Goal: Transaction & Acquisition: Purchase product/service

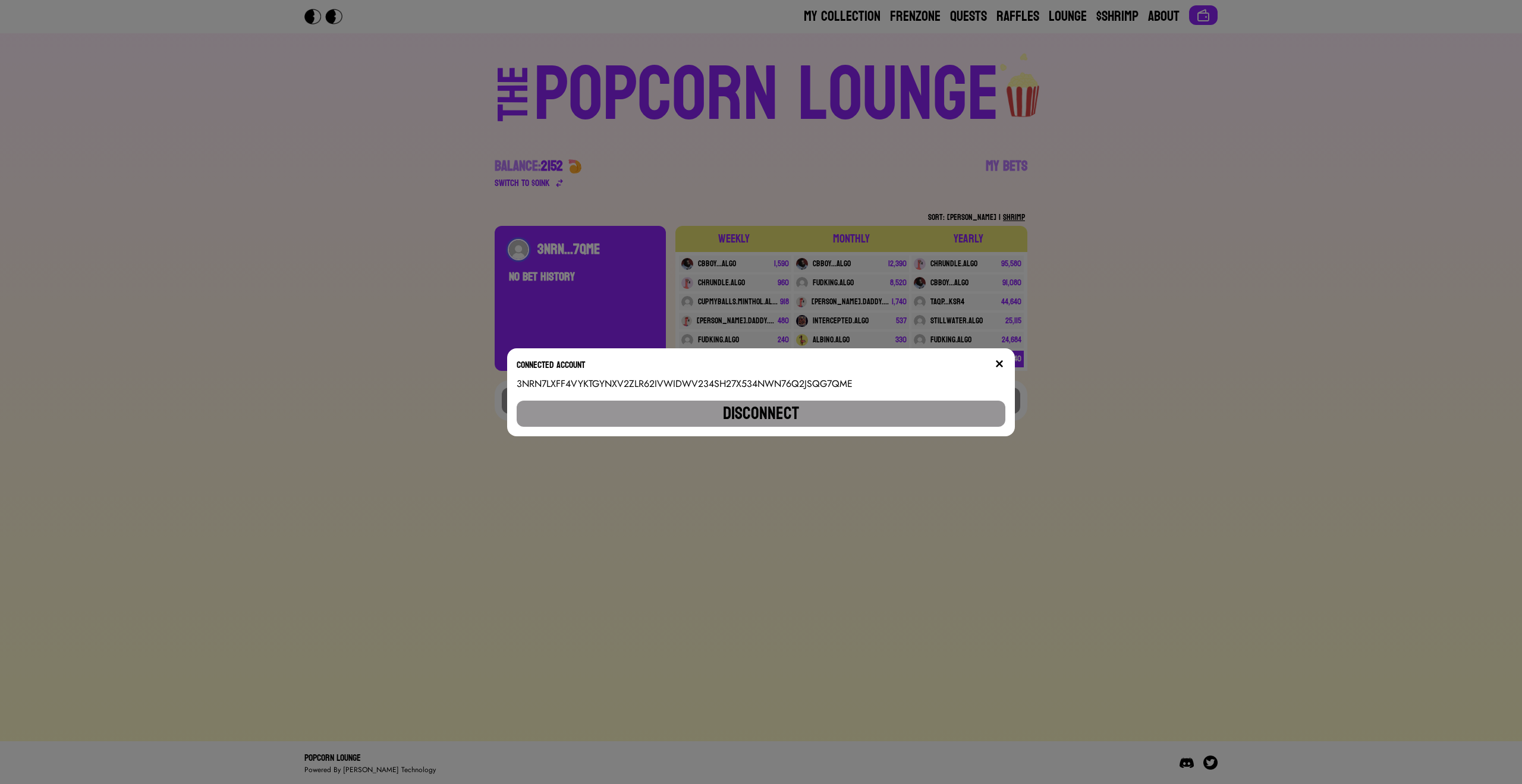
click at [1010, 372] on div "Connected account 3NRN7LXFF4VYKTGYNXV2ZLR62IVWIDWV234SH27X534NWN76Q2JSQG7QME Di…" at bounding box center [761, 392] width 507 height 88
click at [1004, 370] on div at bounding box center [999, 367] width 12 height 19
click at [992, 362] on div "Connected account" at bounding box center [761, 367] width 488 height 19
click at [992, 361] on div "Connected account" at bounding box center [761, 367] width 488 height 19
click at [998, 362] on img at bounding box center [999, 364] width 10 height 10
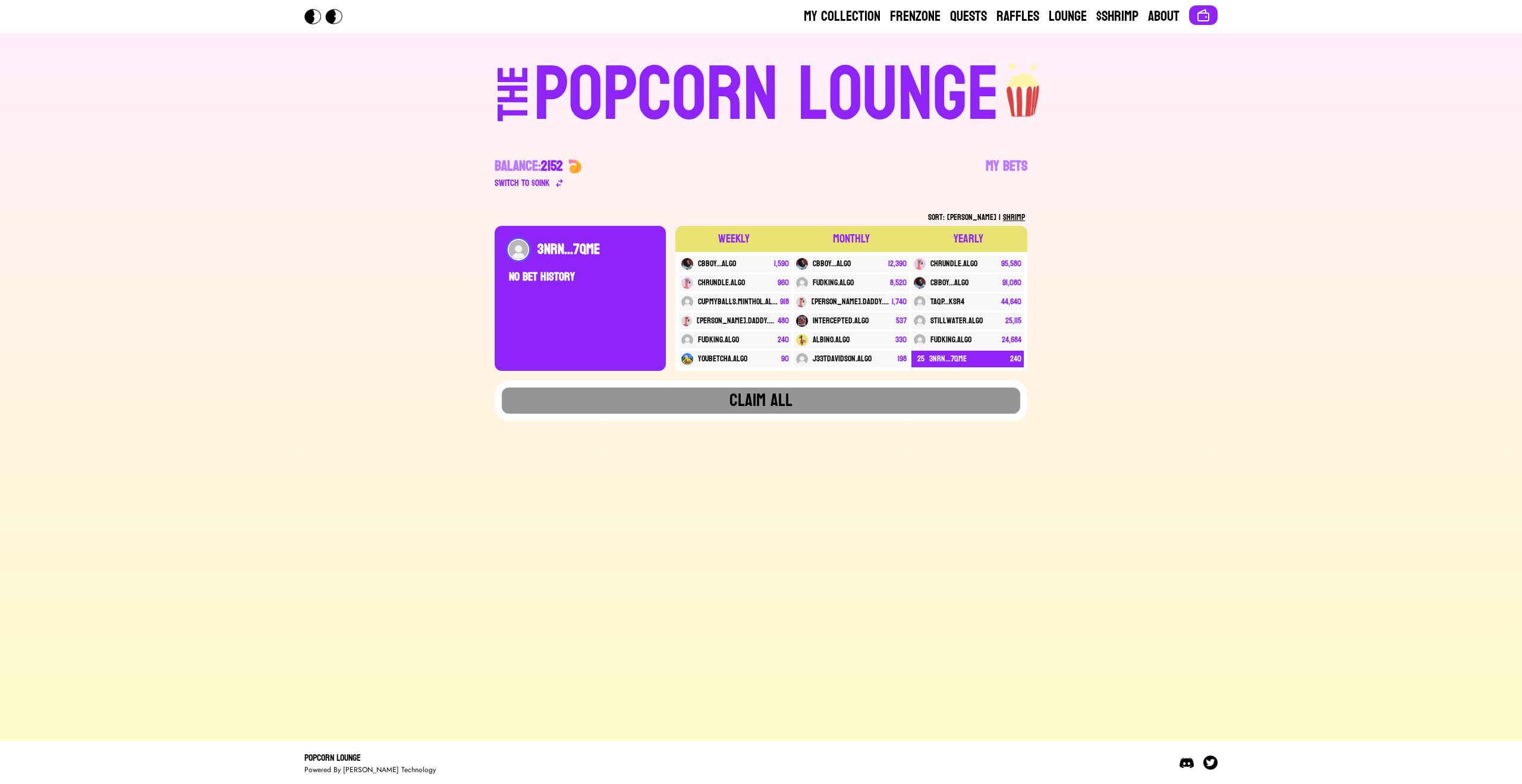
click at [772, 110] on div "POPCORN LOUNGE" at bounding box center [766, 95] width 465 height 76
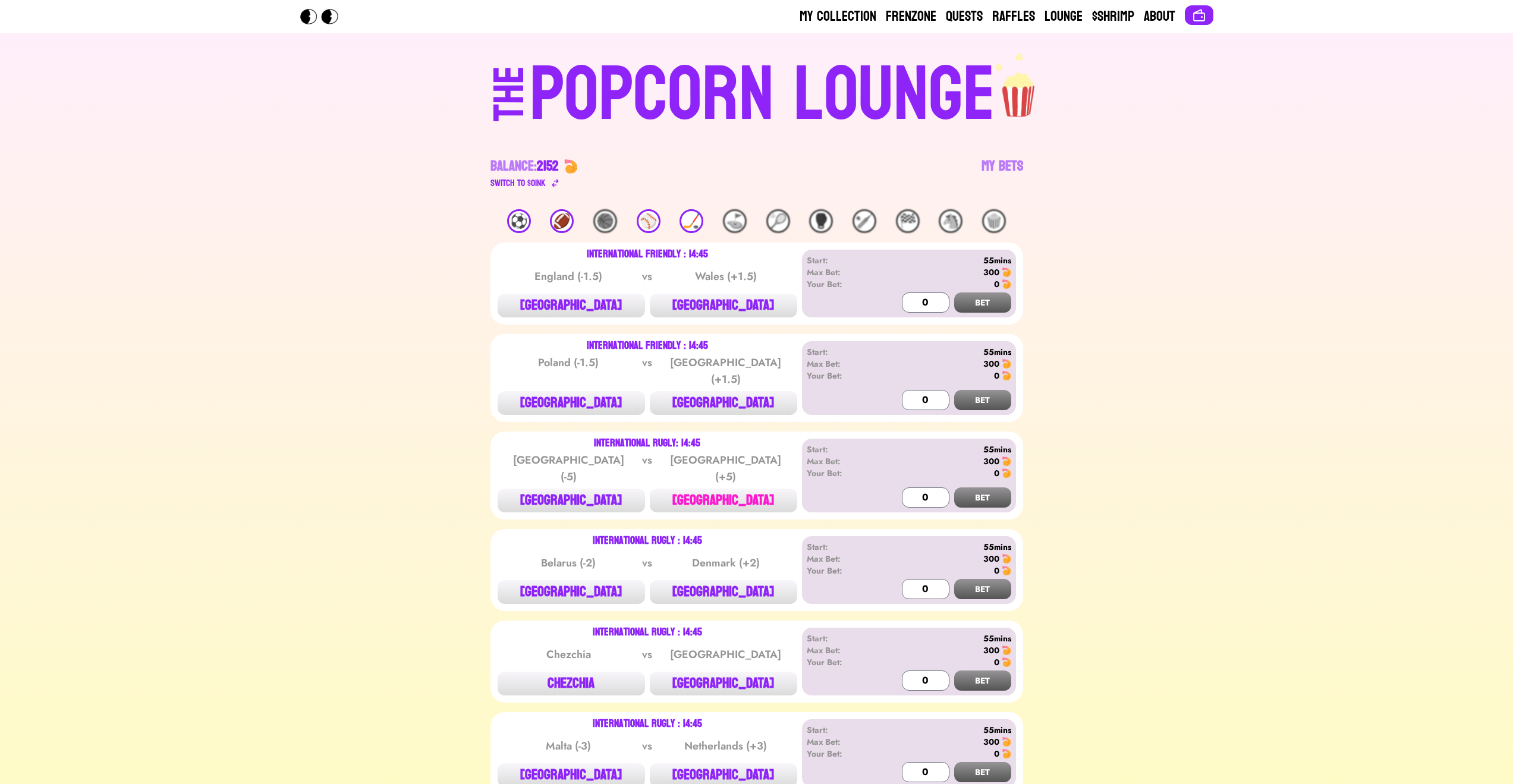
scroll to position [214, 0]
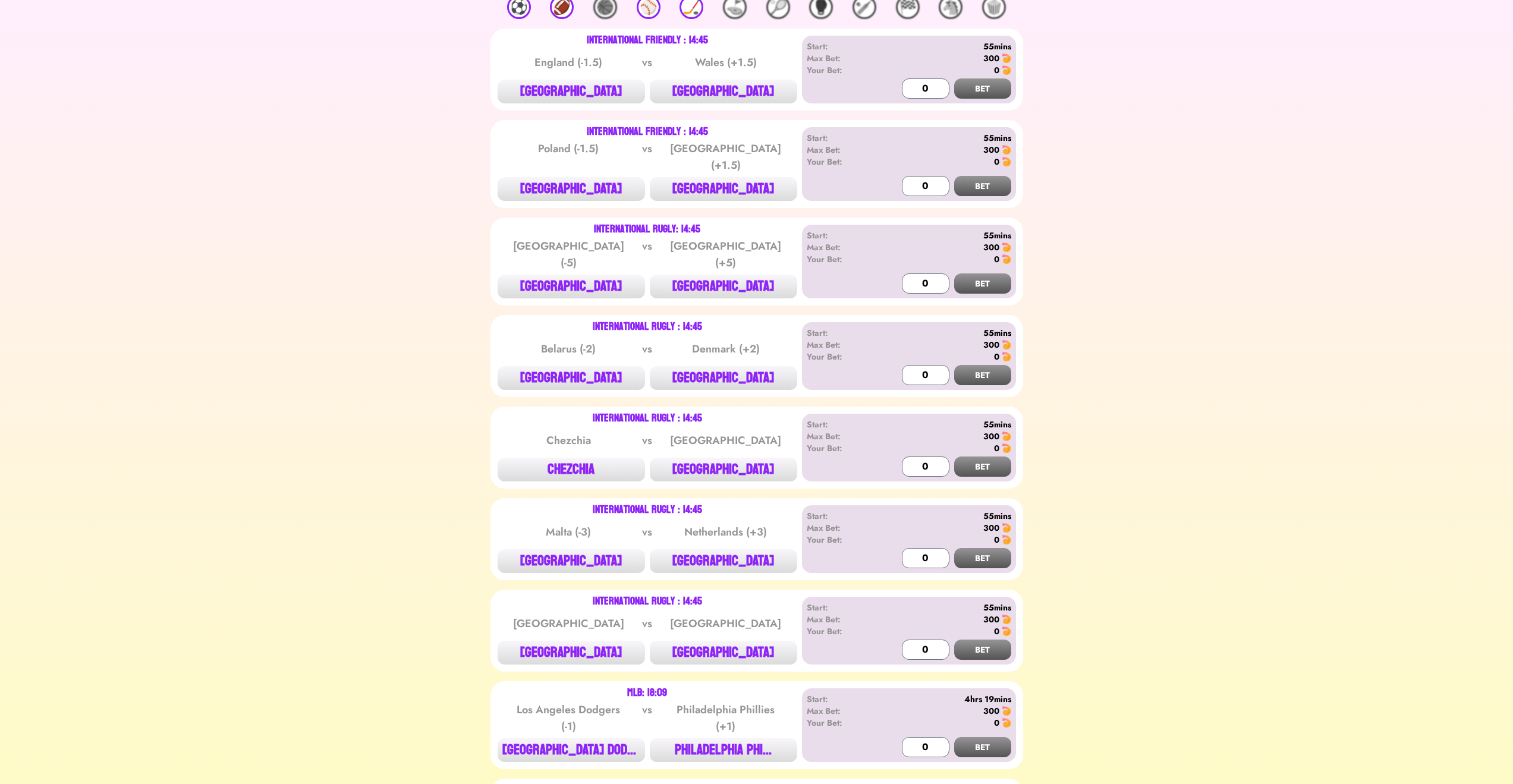
click at [739, 381] on div "International Rugly : 14:45 [GEOGRAPHIC_DATA] (-2) vs [GEOGRAPHIC_DATA] (+2) [G…" at bounding box center [757, 356] width 533 height 82
click at [741, 366] on button "[GEOGRAPHIC_DATA]" at bounding box center [723, 377] width 148 height 24
click at [911, 365] on input "0" at bounding box center [926, 375] width 47 height 20
click at [986, 365] on button "BET" at bounding box center [983, 375] width 57 height 20
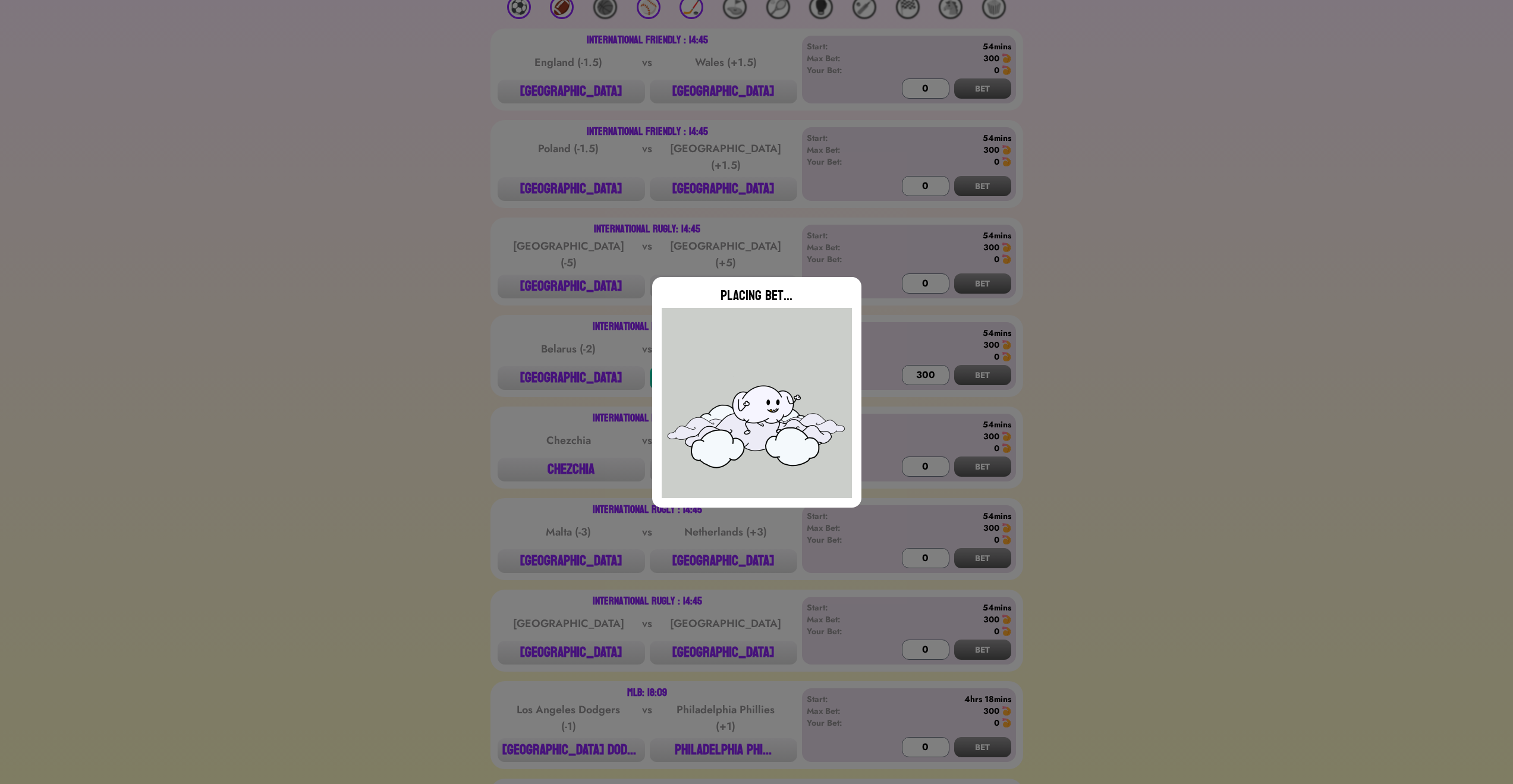
type input "0"
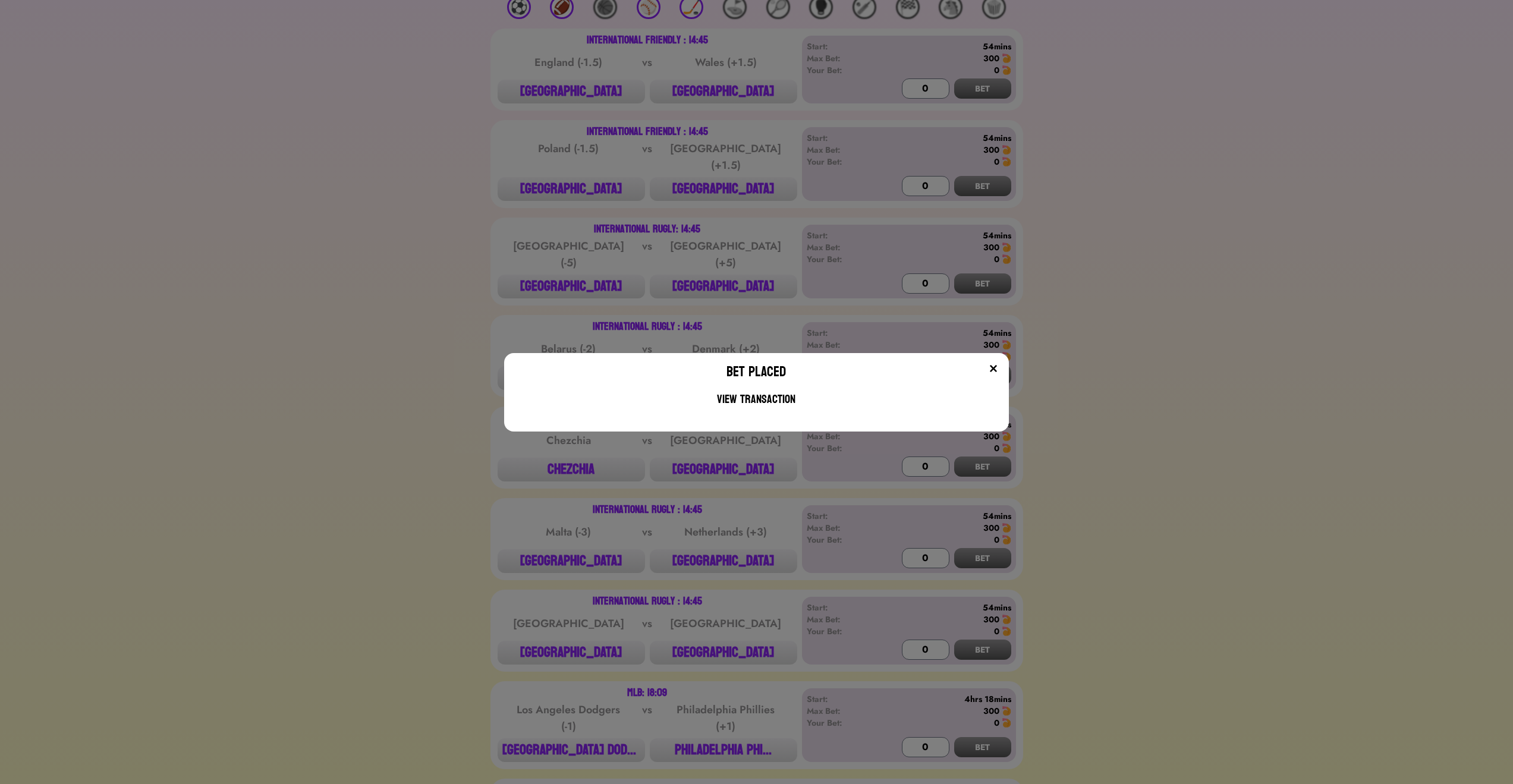
click at [999, 372] on img at bounding box center [994, 368] width 10 height 10
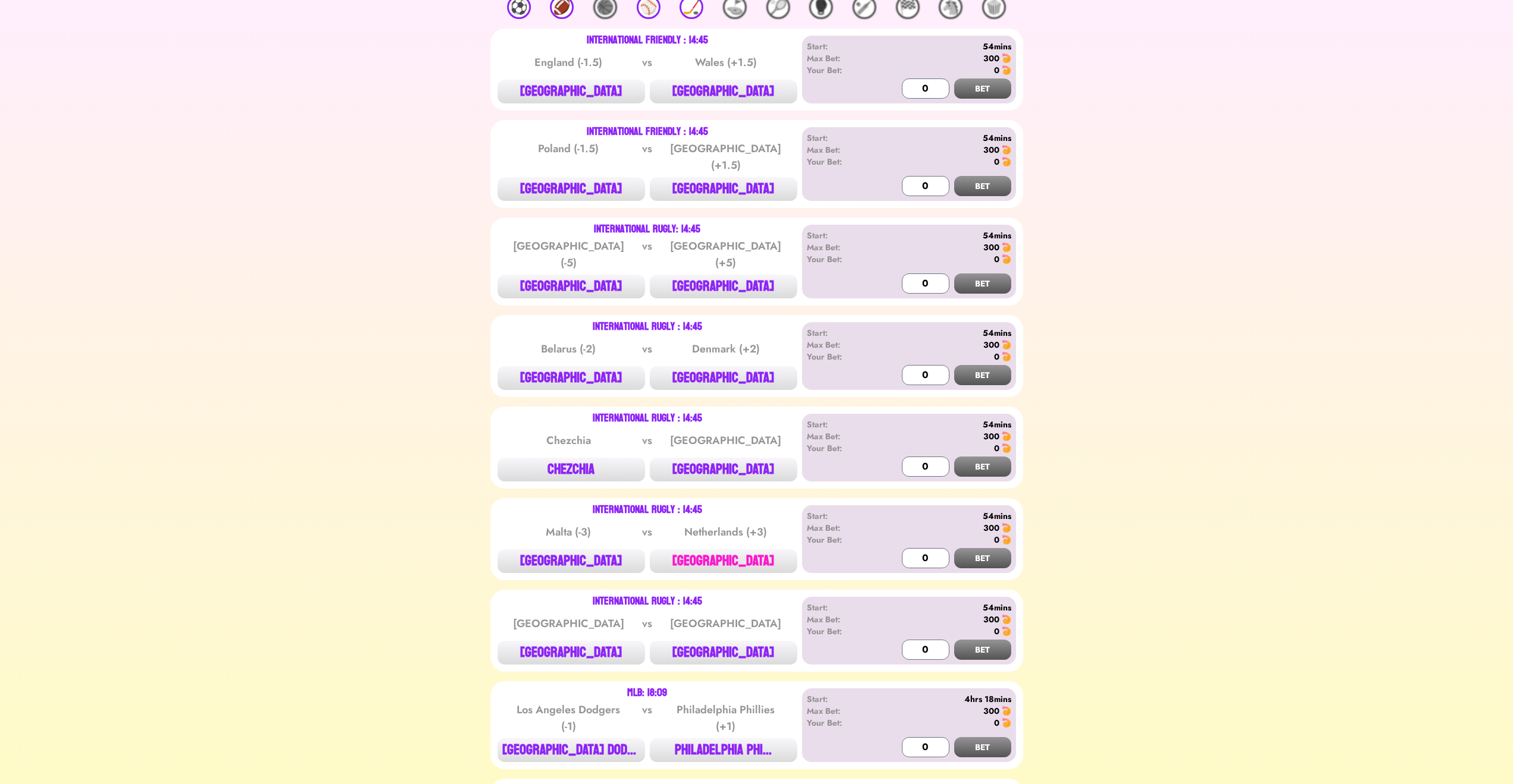
click at [713, 549] on button "[GEOGRAPHIC_DATA]" at bounding box center [723, 561] width 148 height 24
click at [927, 548] on input "0" at bounding box center [926, 558] width 47 height 20
click at [926, 548] on input "0" at bounding box center [926, 558] width 47 height 20
click at [924, 548] on input "0" at bounding box center [926, 558] width 47 height 20
click at [920, 548] on input "0" at bounding box center [926, 558] width 47 height 20
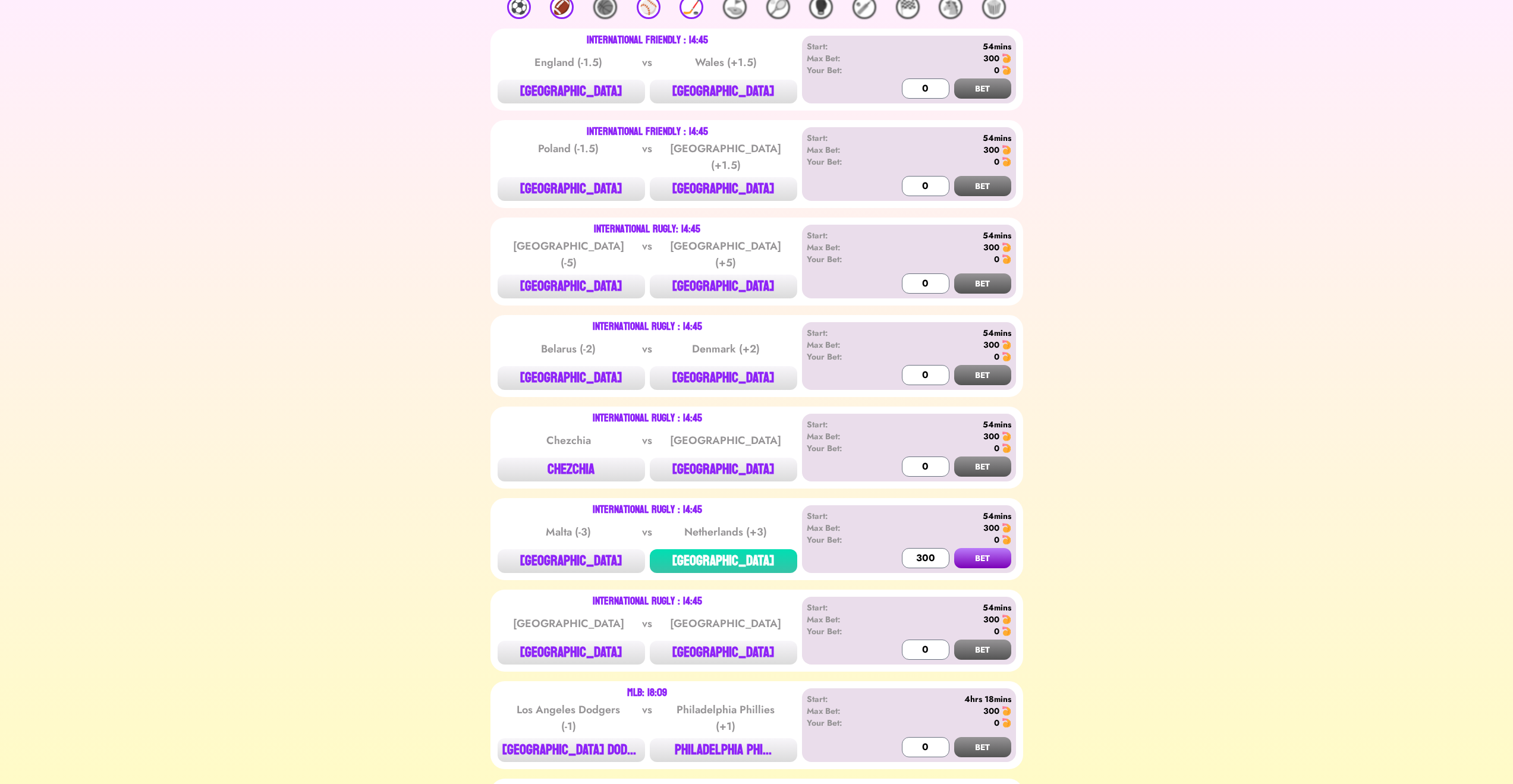
click at [972, 548] on button "BET" at bounding box center [983, 558] width 57 height 20
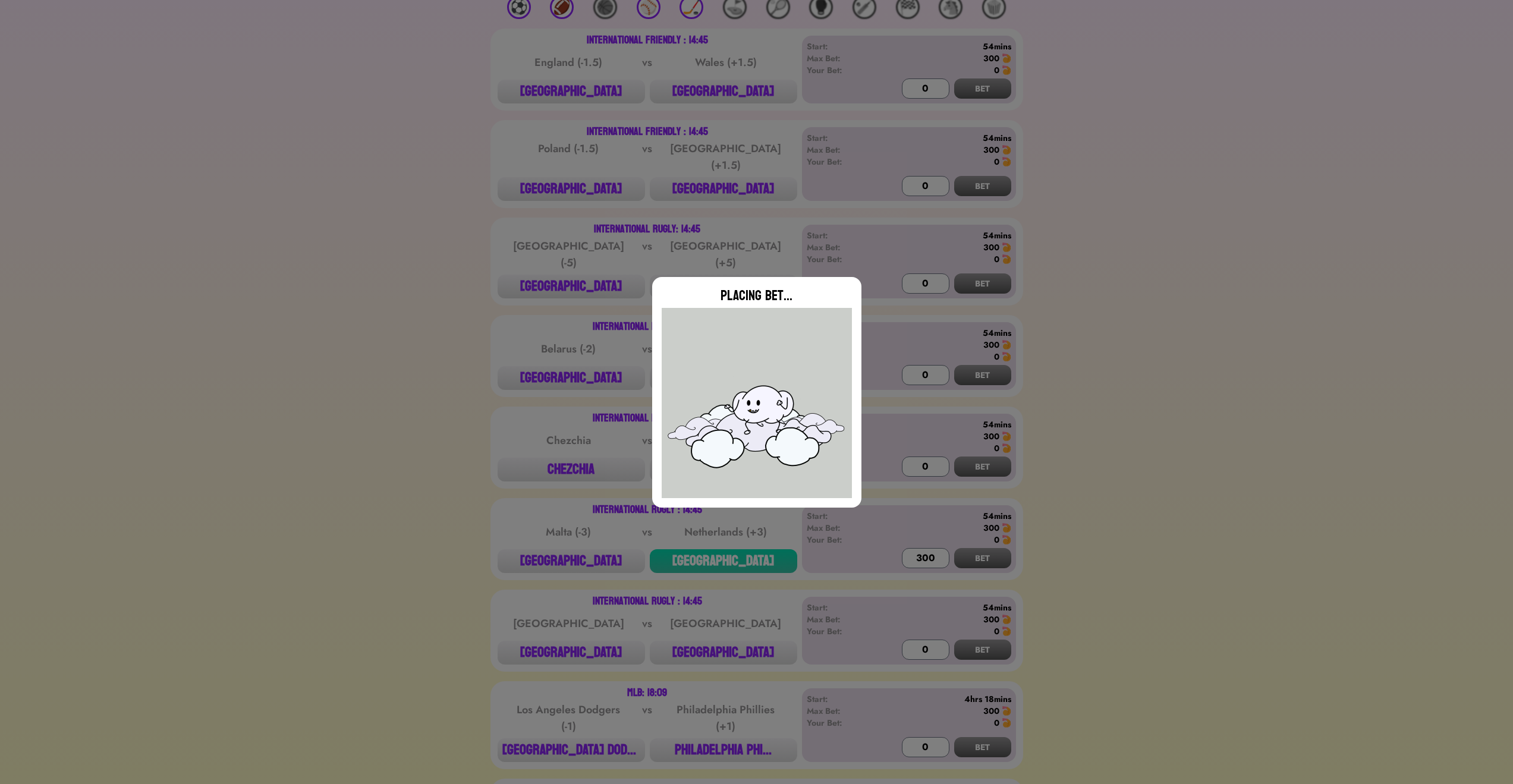
type input "0"
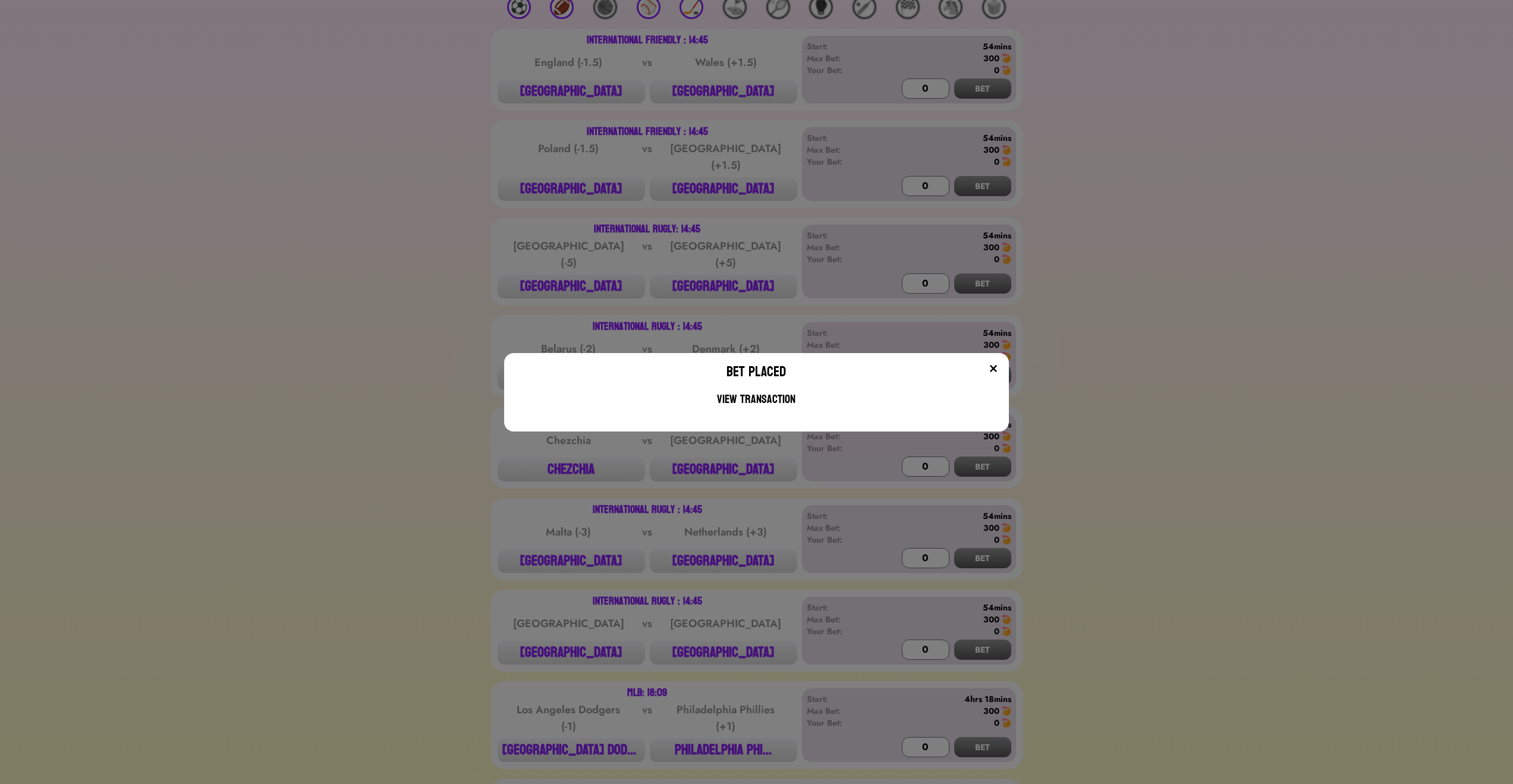
click at [1006, 373] on div "Bet Placed View Transaction" at bounding box center [756, 392] width 505 height 78
click at [999, 370] on img at bounding box center [994, 368] width 10 height 10
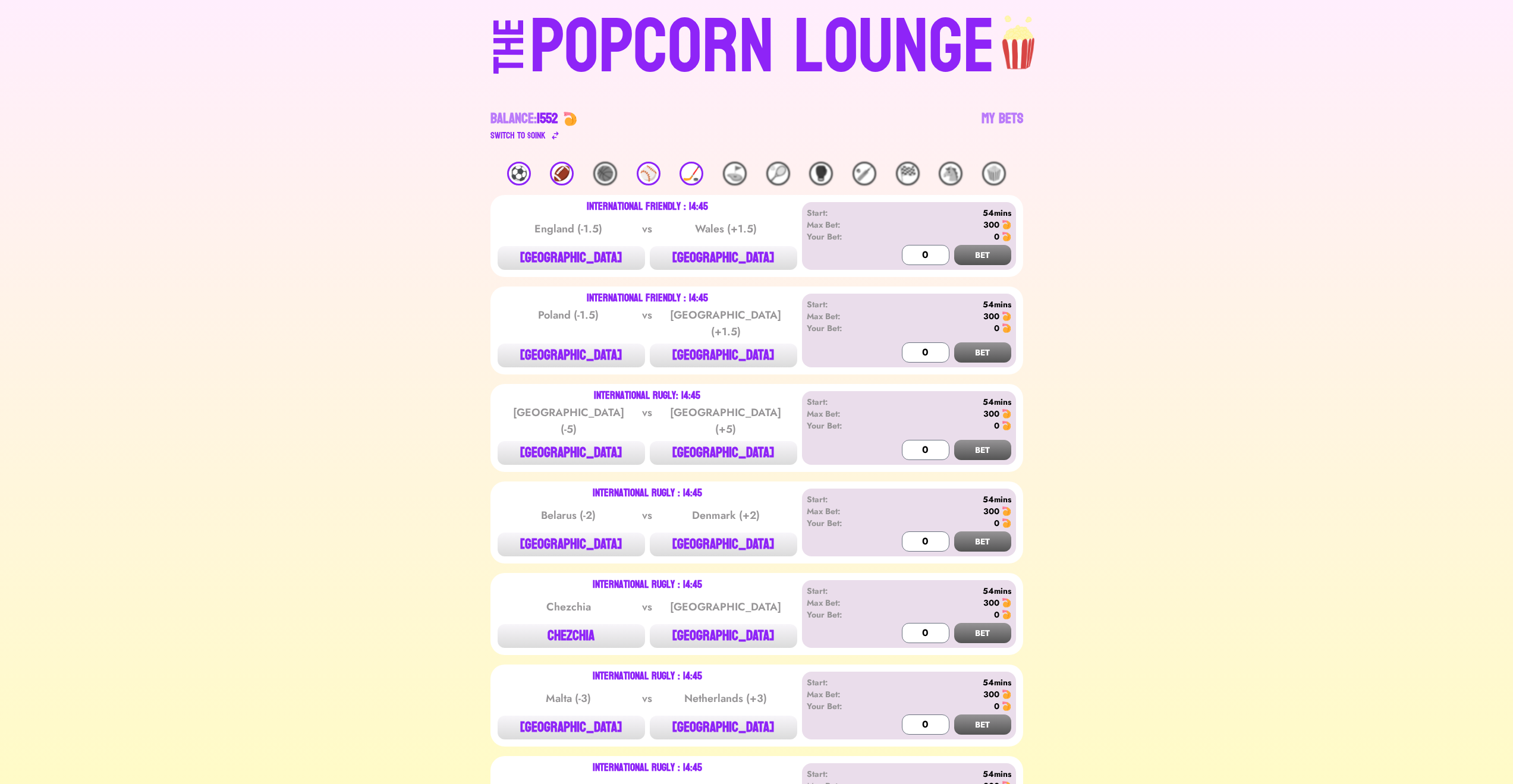
scroll to position [0, 0]
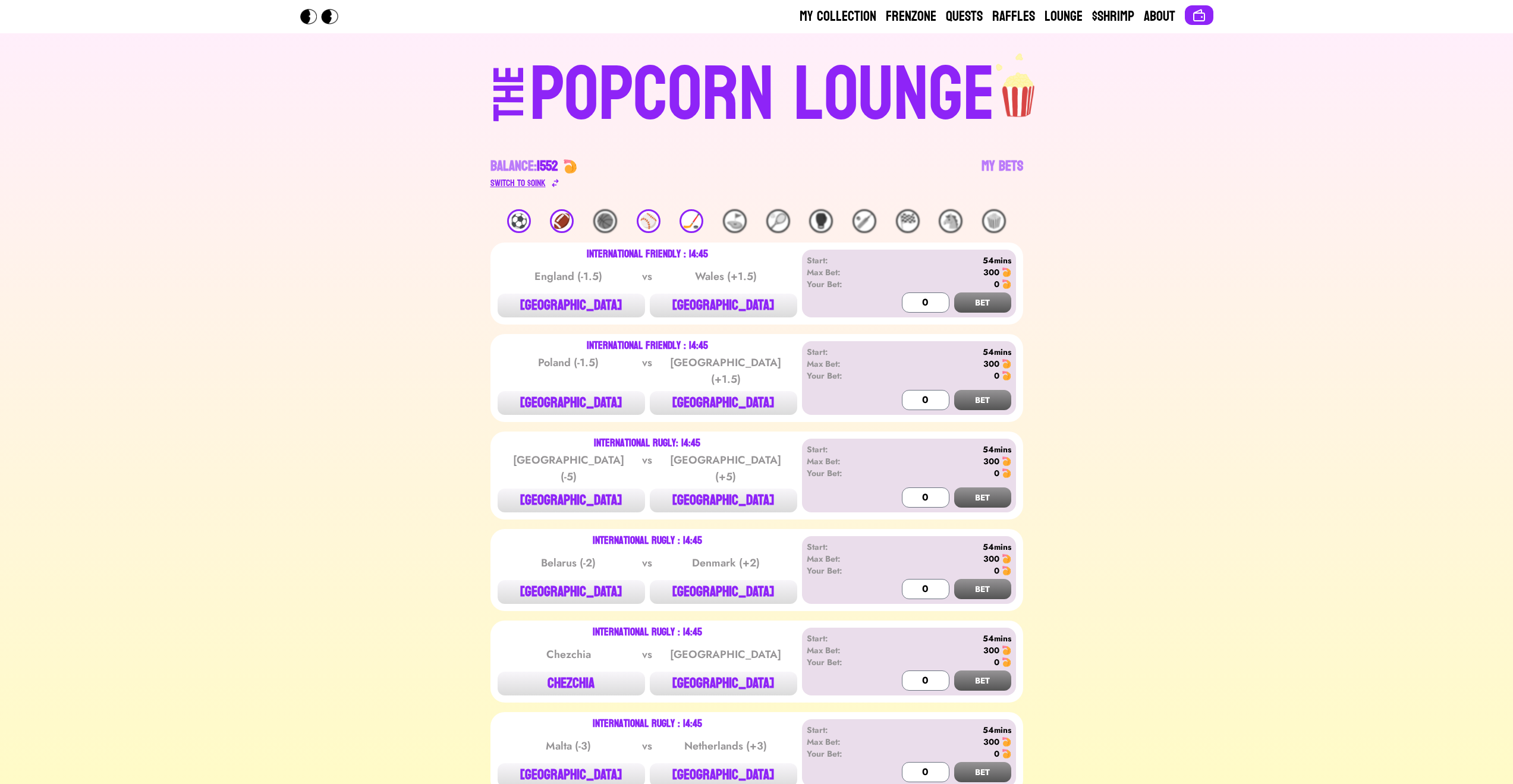
click at [515, 180] on div "Switch to $ OINK" at bounding box center [518, 183] width 55 height 15
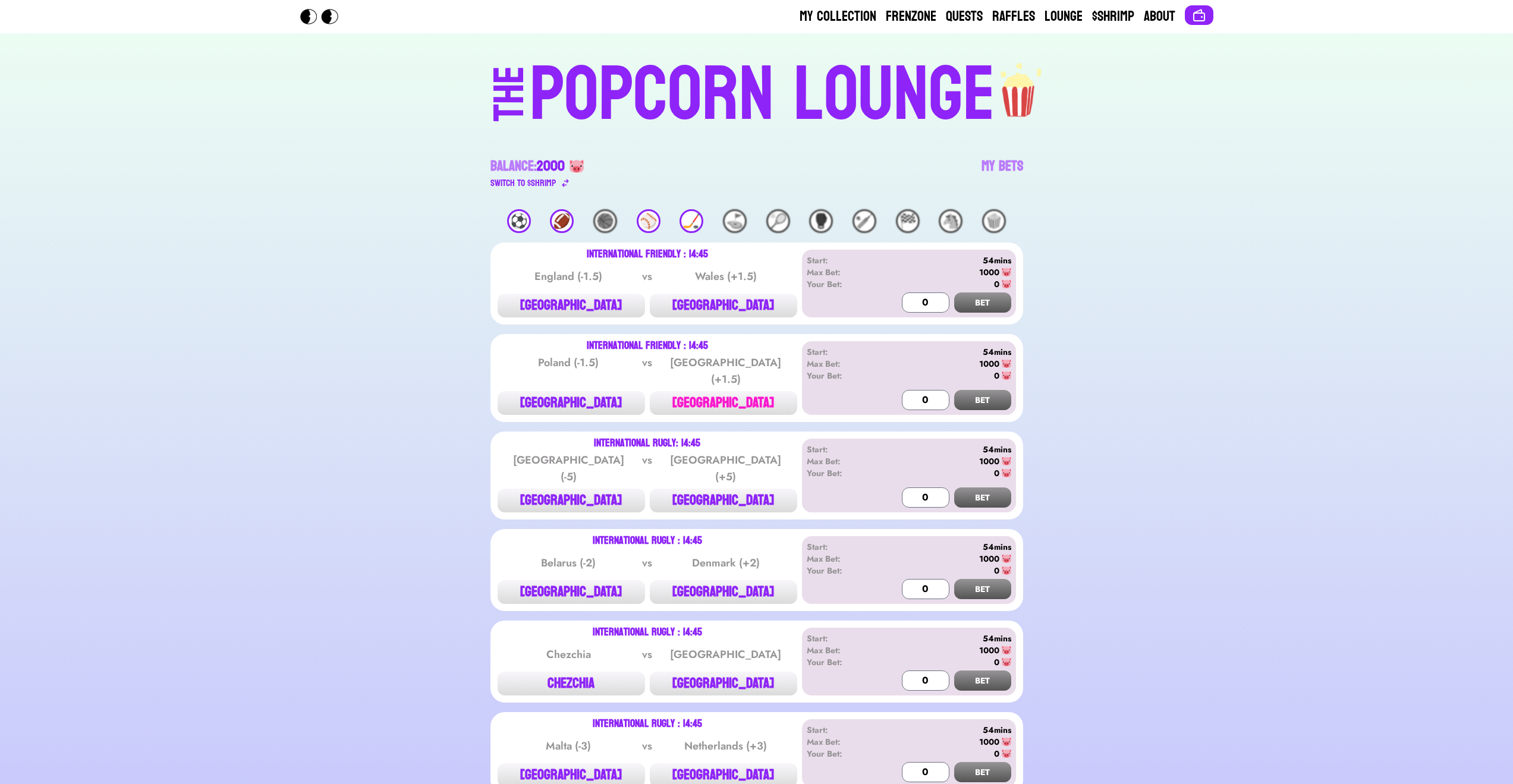
scroll to position [214, 0]
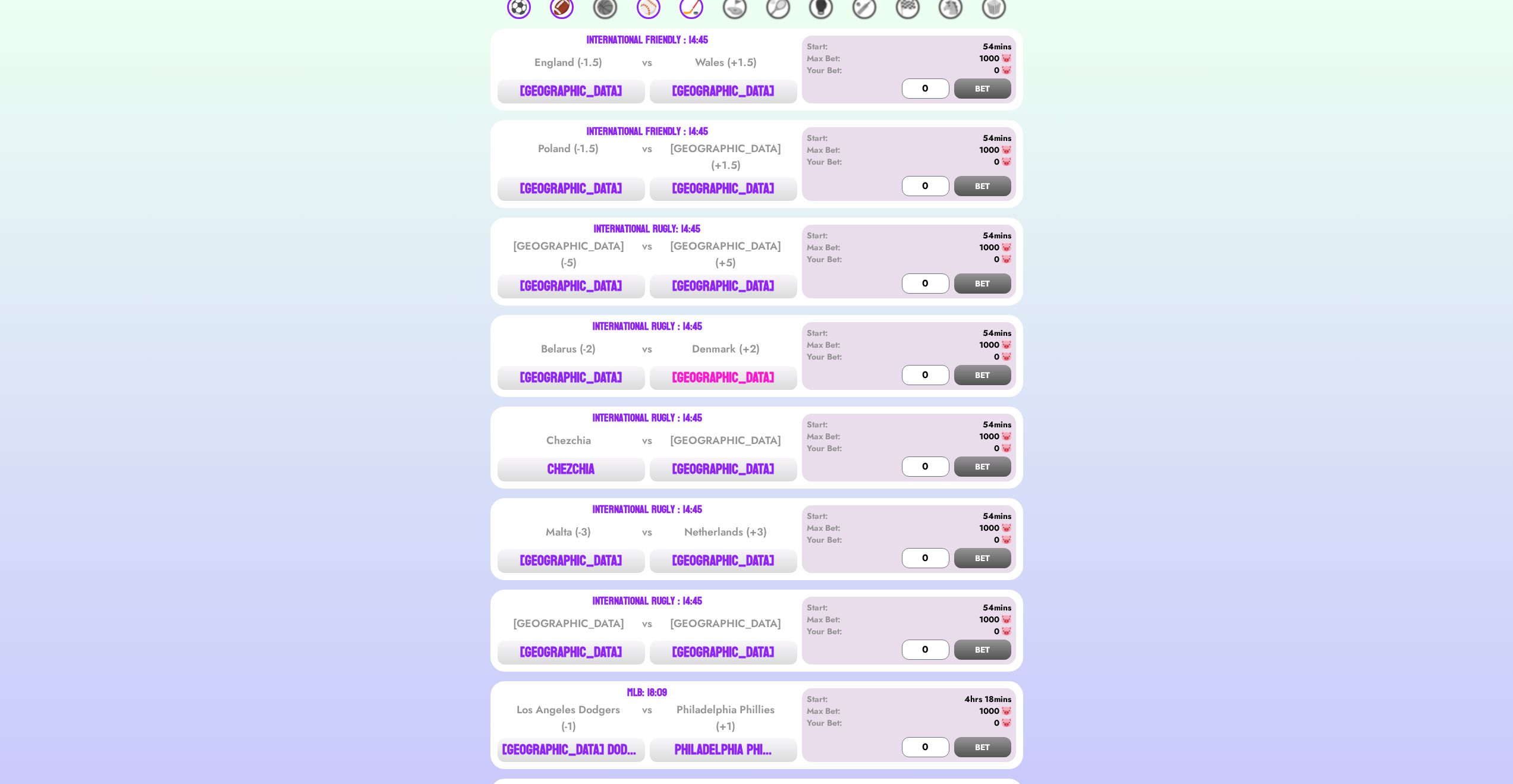
click at [758, 366] on button "[GEOGRAPHIC_DATA]" at bounding box center [723, 377] width 148 height 24
click at [924, 365] on input "300" at bounding box center [926, 375] width 47 height 20
click at [992, 366] on button "BET" at bounding box center [983, 375] width 57 height 20
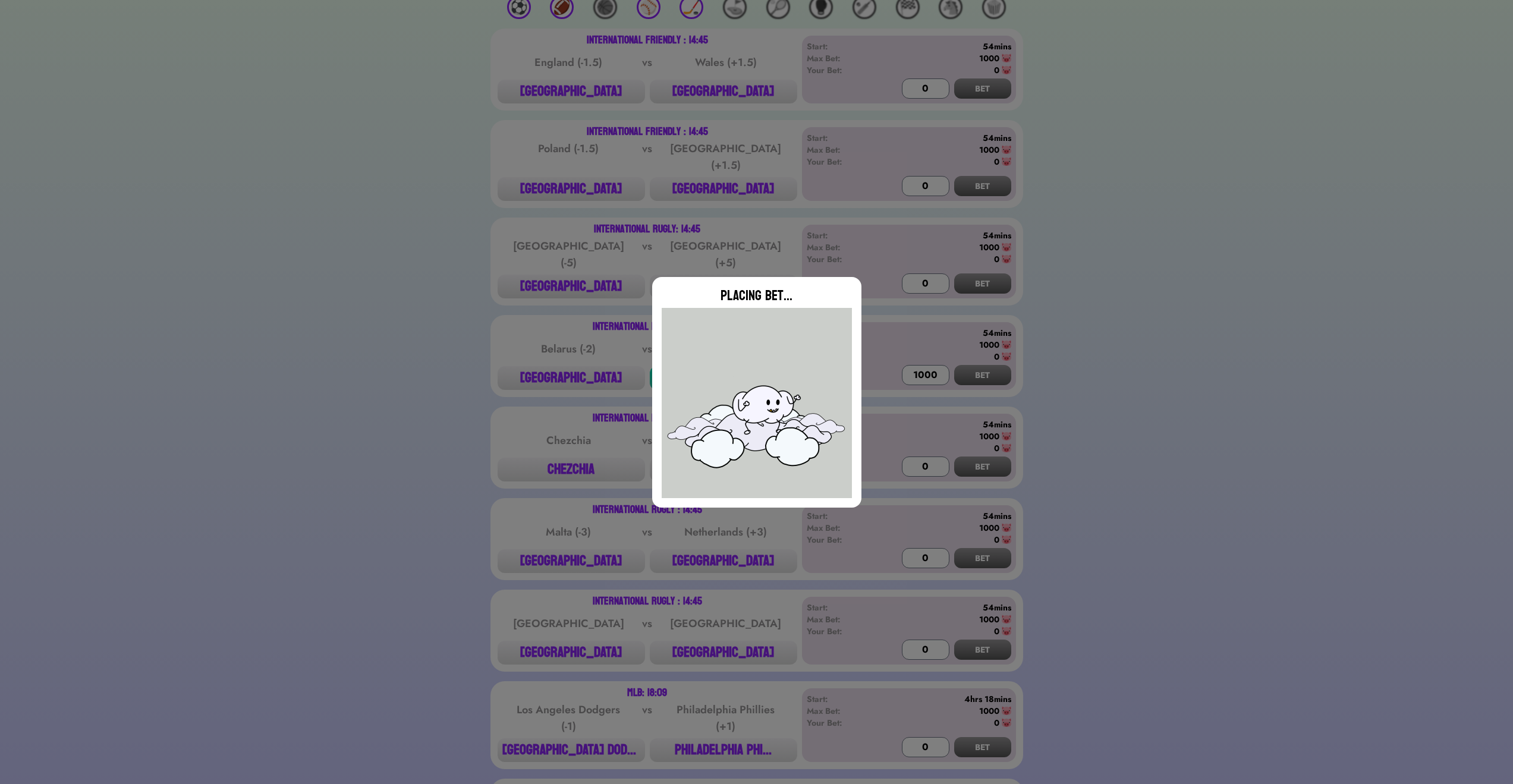
type input "0"
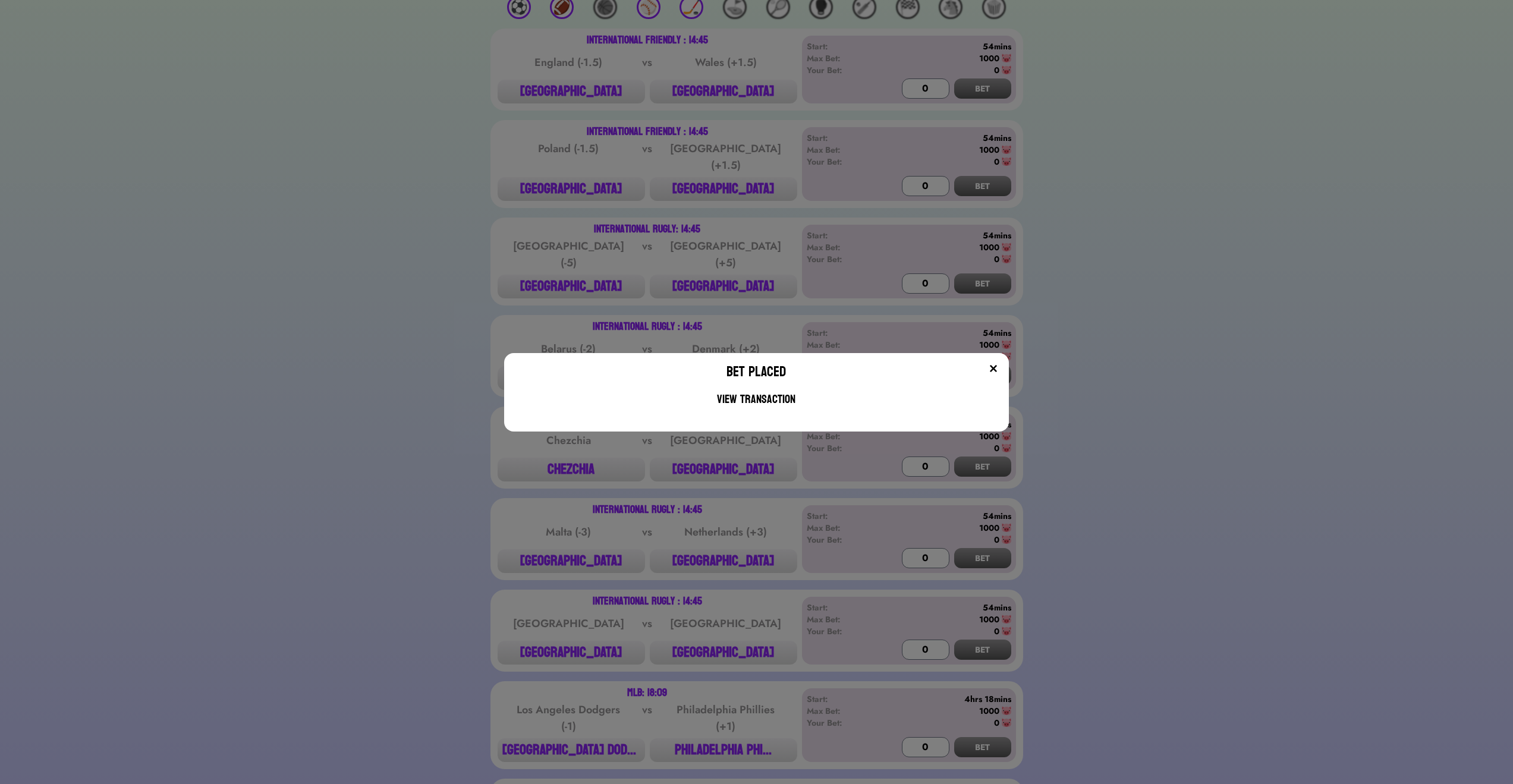
click at [999, 368] on img at bounding box center [994, 368] width 10 height 10
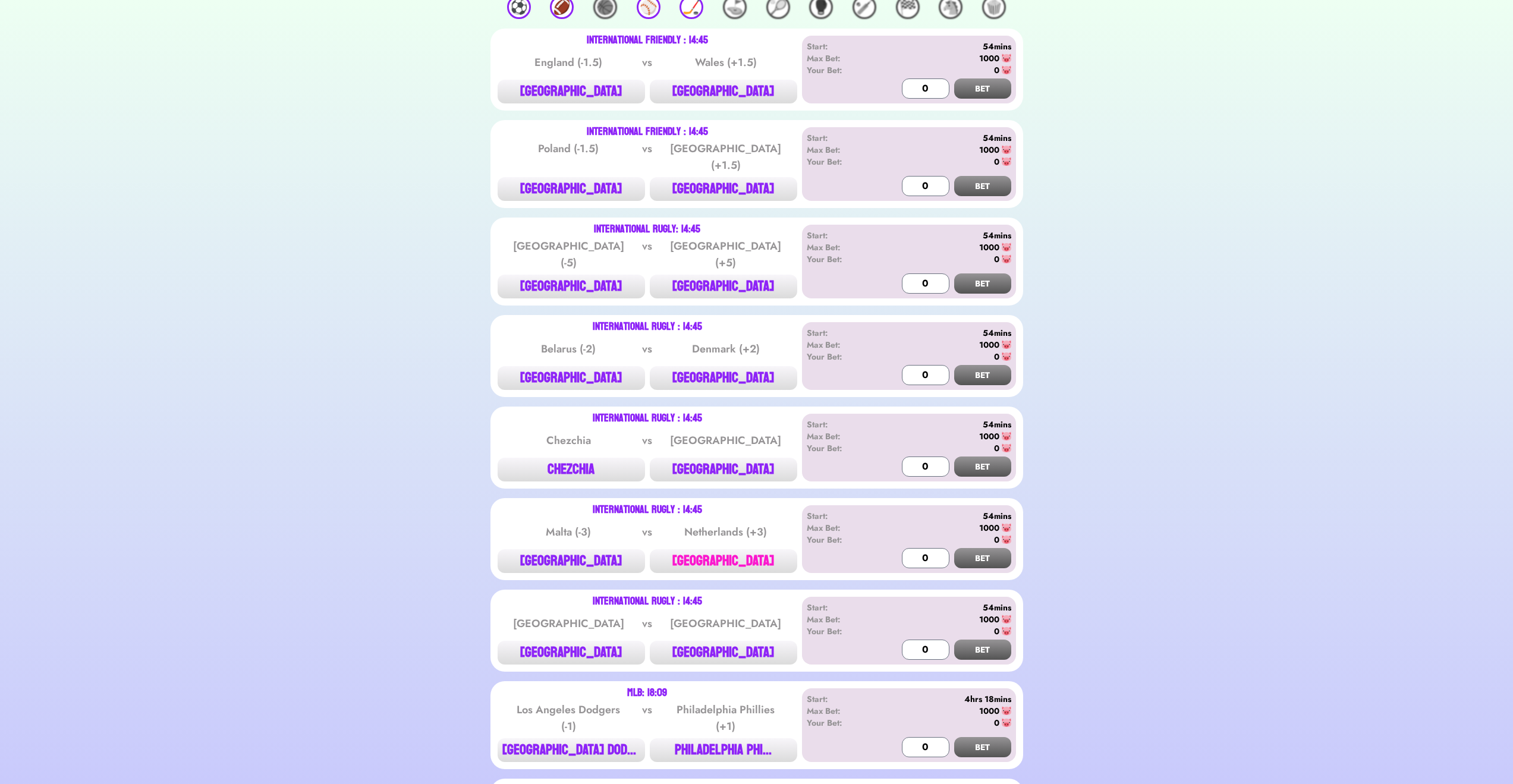
click at [752, 561] on button "[GEOGRAPHIC_DATA]" at bounding box center [723, 561] width 148 height 24
click at [918, 548] on input "300" at bounding box center [926, 558] width 47 height 20
click at [955, 548] on button "BET" at bounding box center [983, 558] width 57 height 20
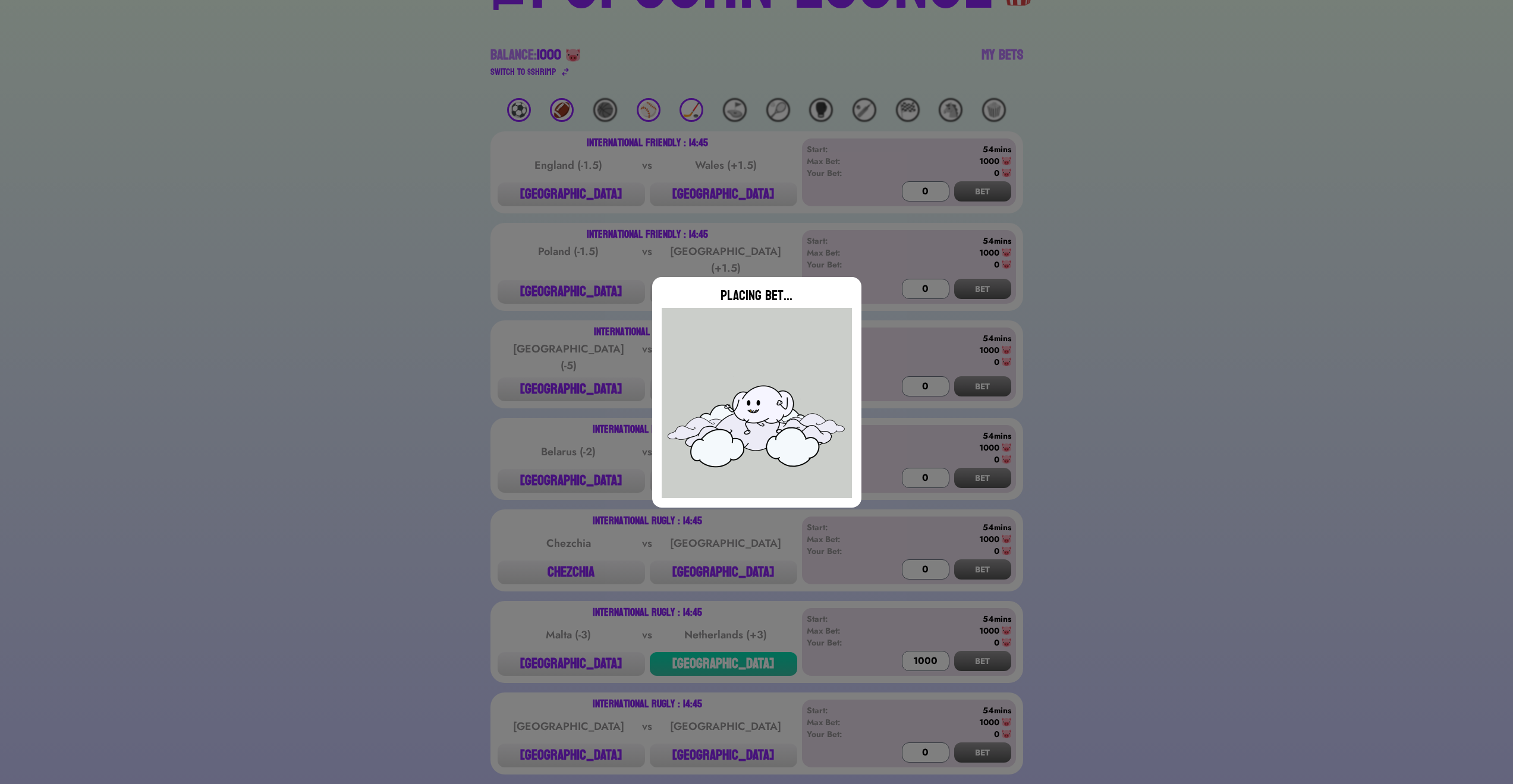
scroll to position [0, 0]
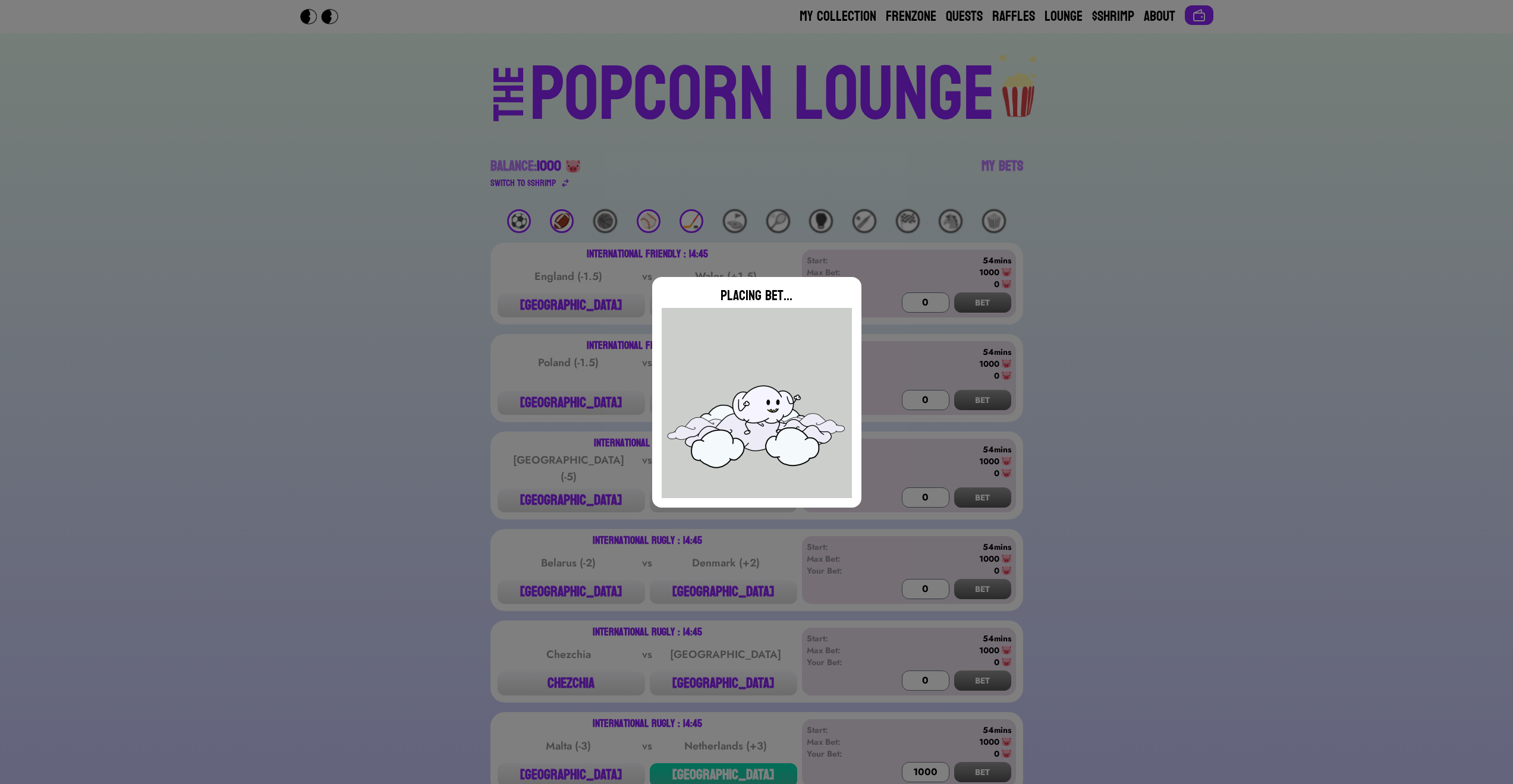
type input "0"
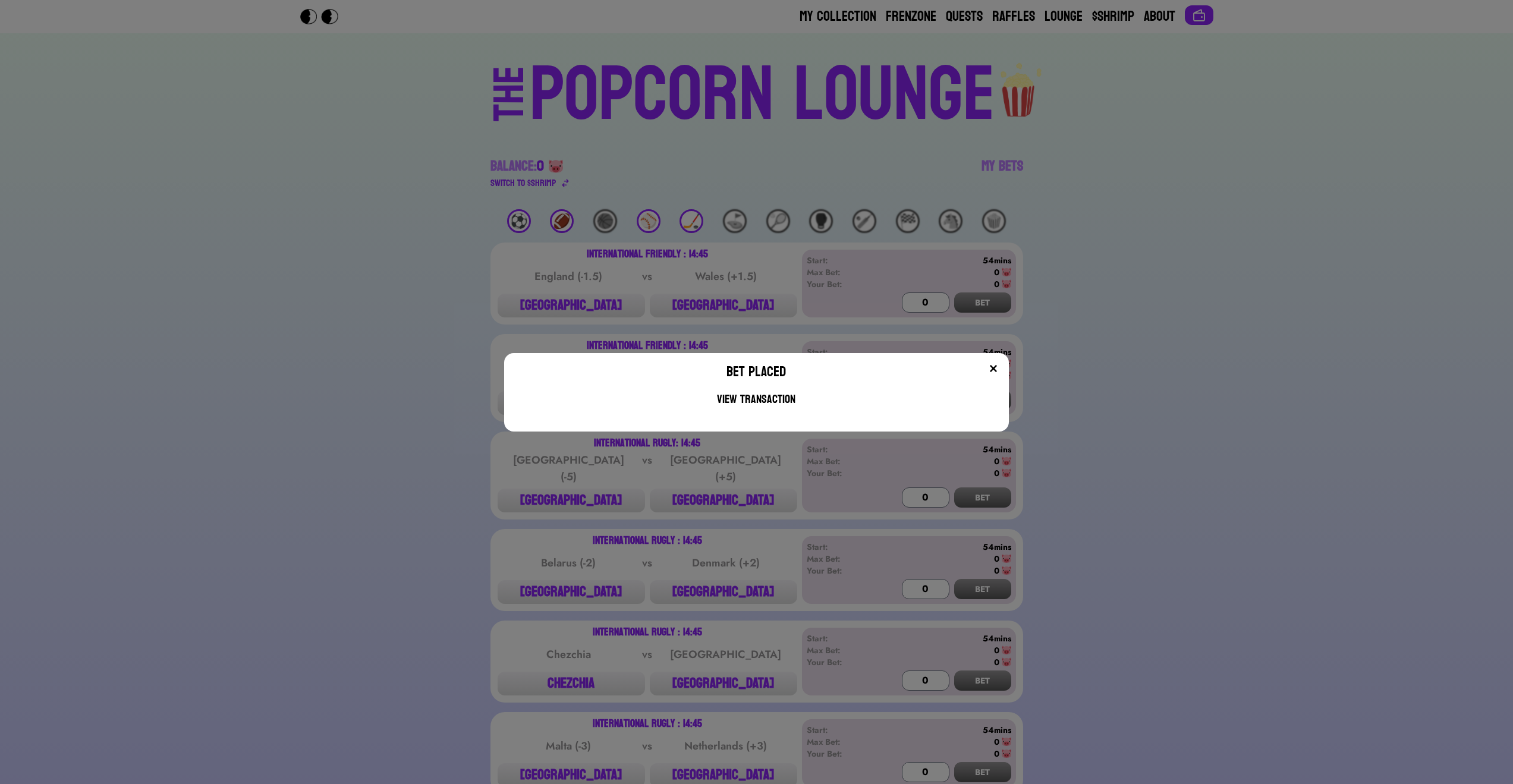
click at [999, 371] on img at bounding box center [994, 368] width 10 height 10
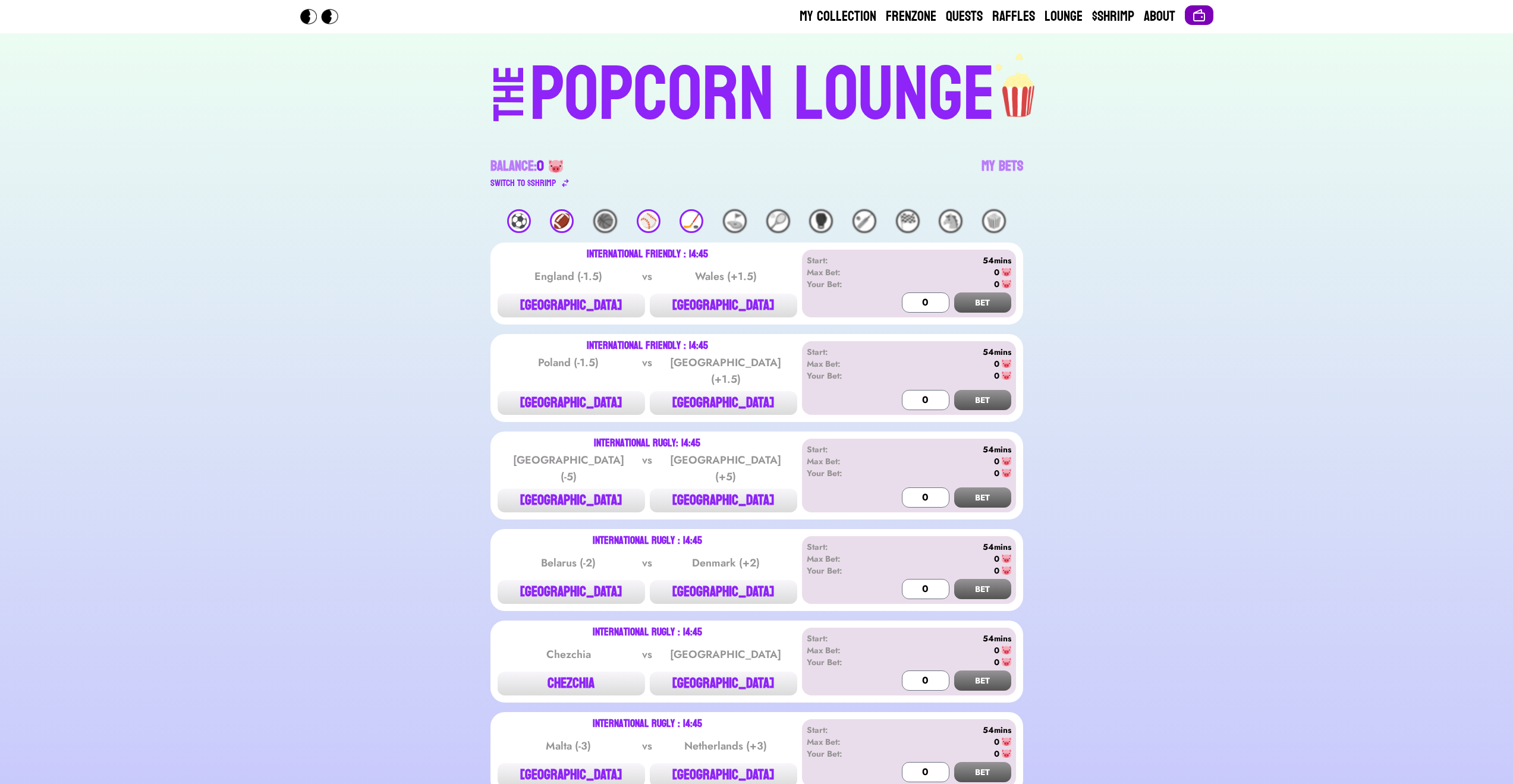
click at [1201, 15] on img at bounding box center [1200, 15] width 15 height 15
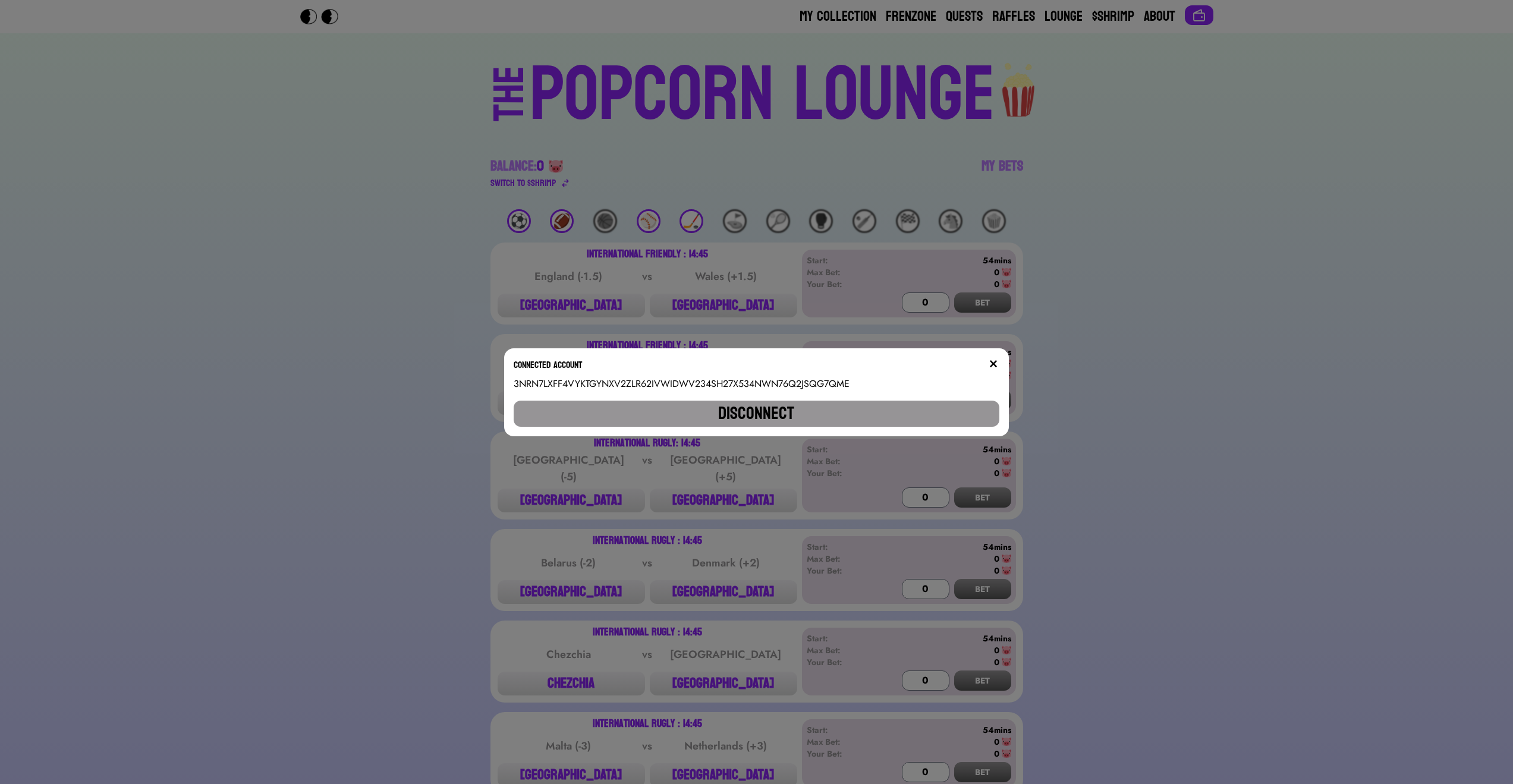
click at [789, 401] on button "Disconnect" at bounding box center [756, 414] width 485 height 26
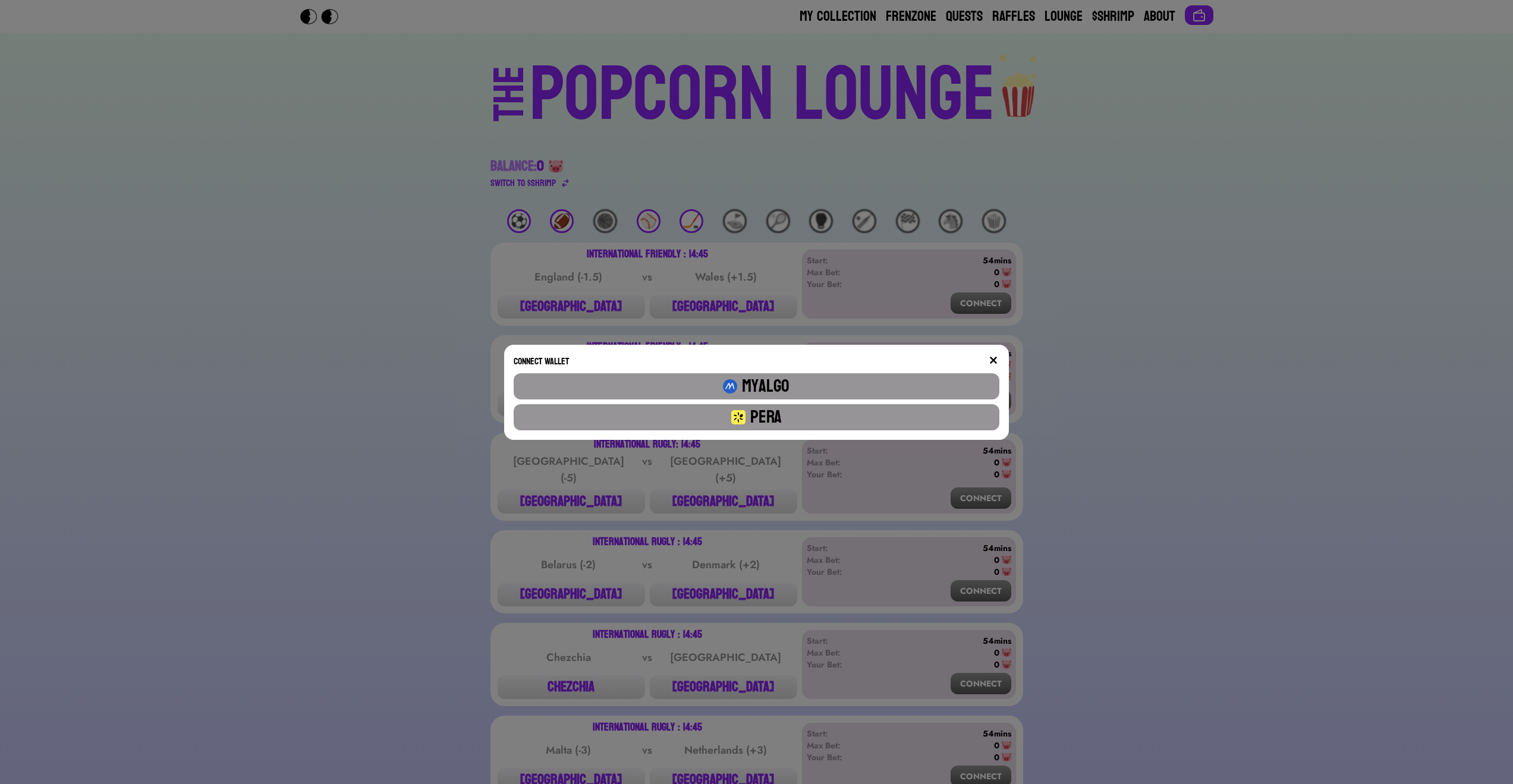
click at [792, 414] on button "Pera" at bounding box center [756, 417] width 485 height 26
